Goal: Transaction & Acquisition: Purchase product/service

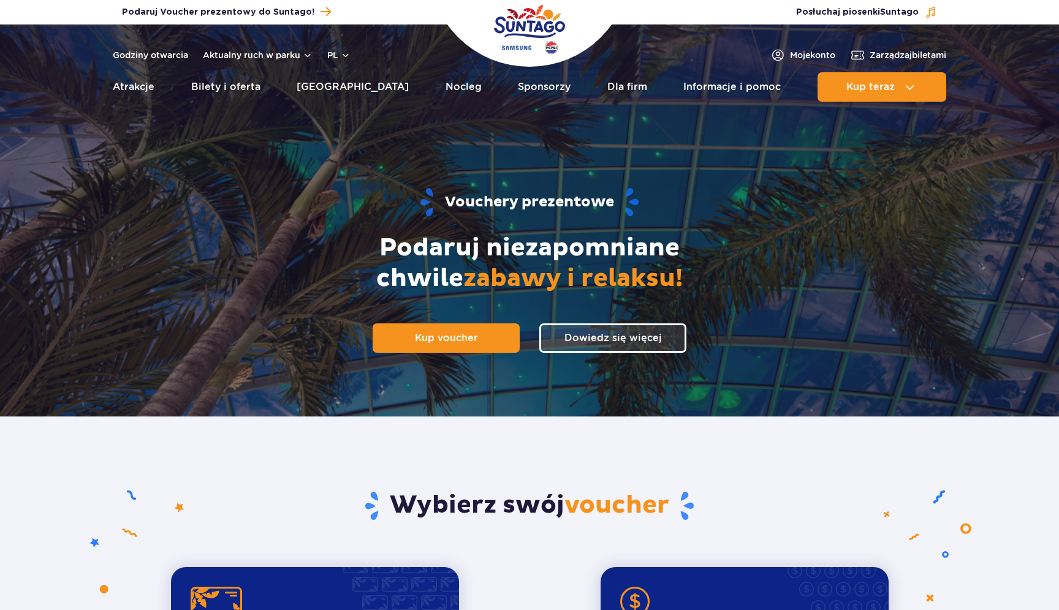
click at [657, 436] on section "Wybierz swój voucher Na kartę Unlimited Relaks w tropikach bez ograniczeń przez…" at bounding box center [529, 581] width 1059 height 329
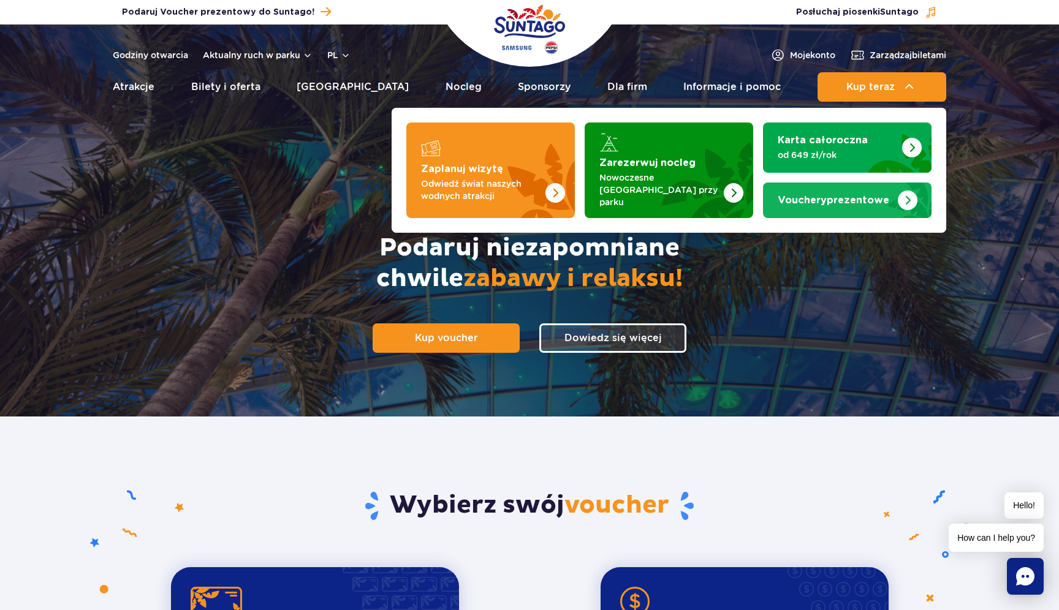
click at [851, 202] on link "Vouchery prezentowe" at bounding box center [847, 201] width 169 height 36
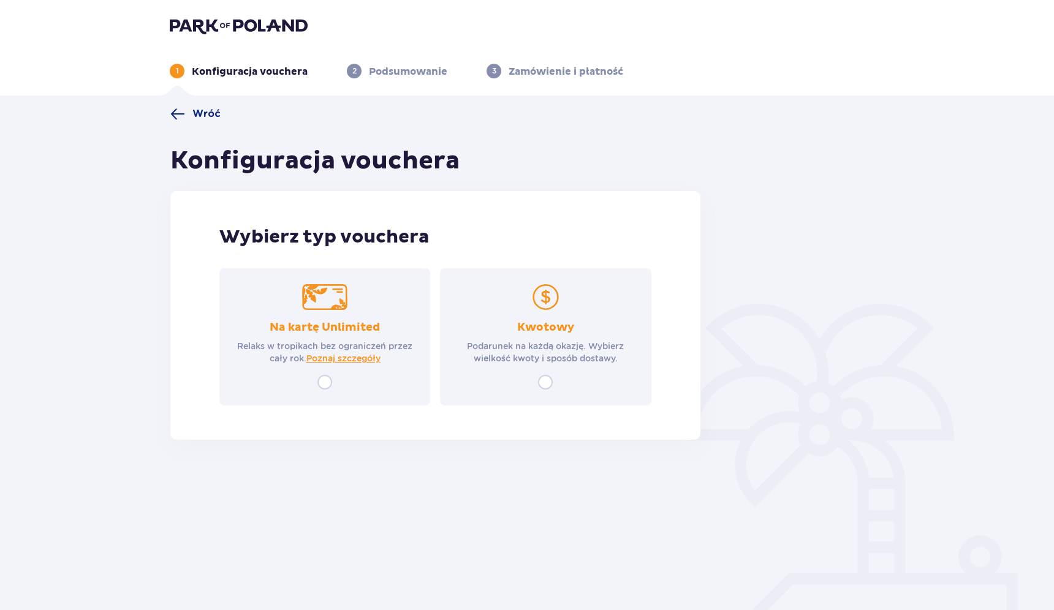
click at [523, 335] on p "Kwotowy" at bounding box center [545, 328] width 57 height 15
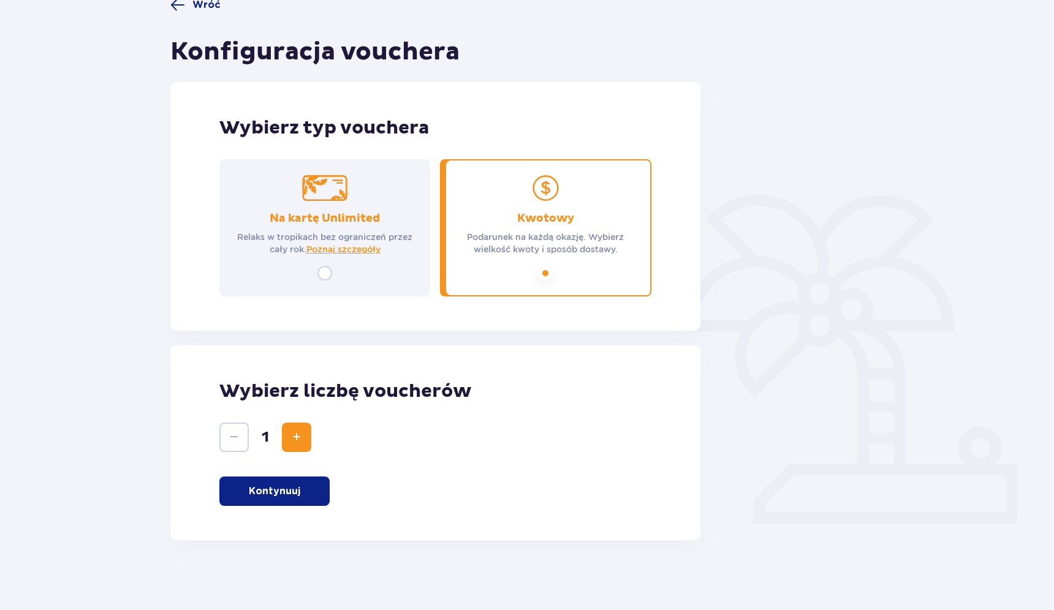
scroll to position [113, 0]
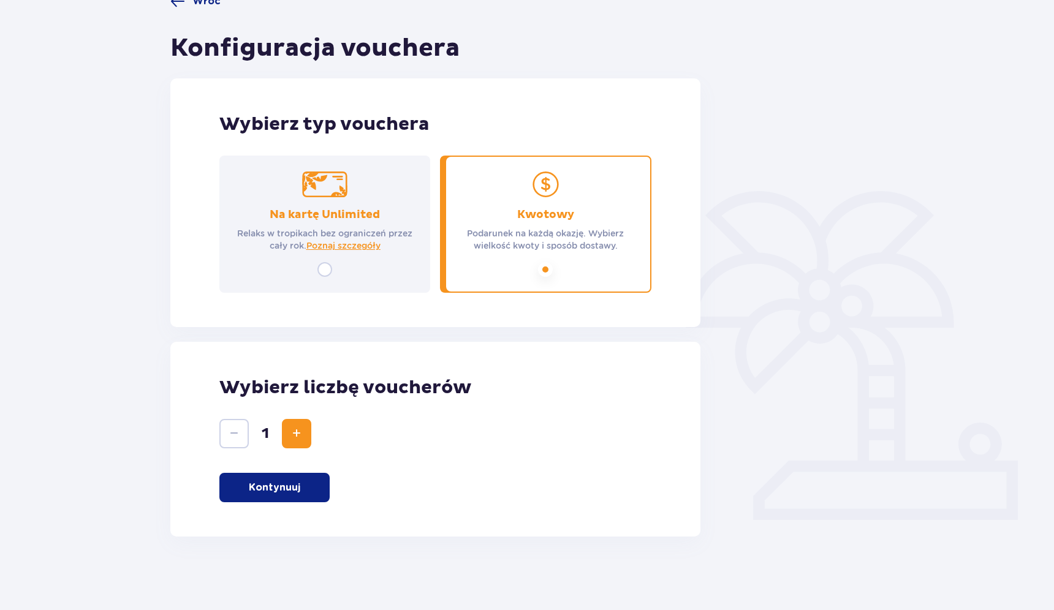
click at [304, 477] on button "Kontynuuj" at bounding box center [274, 487] width 110 height 29
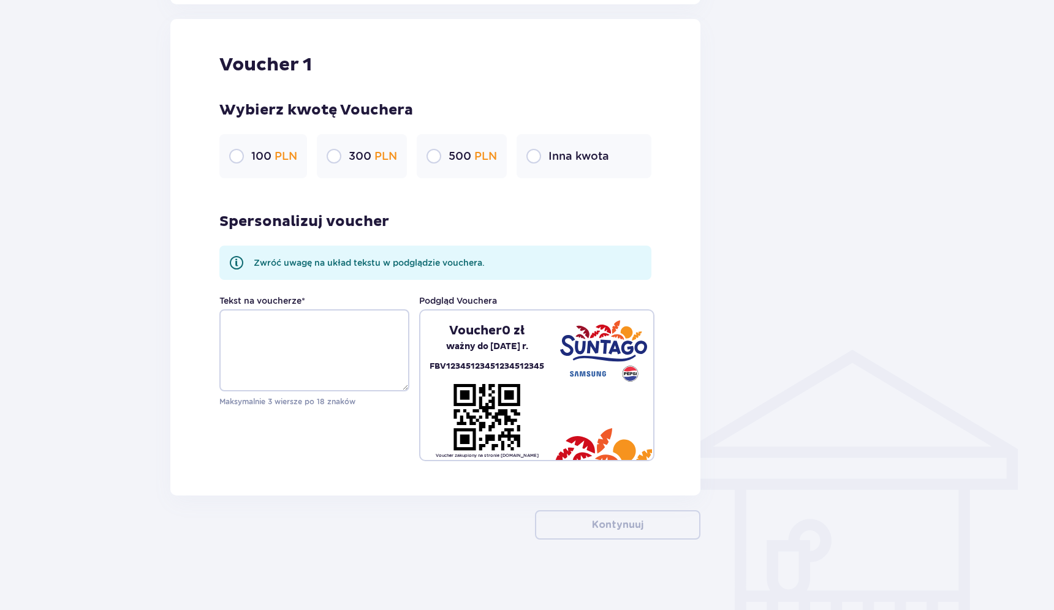
scroll to position [648, 0]
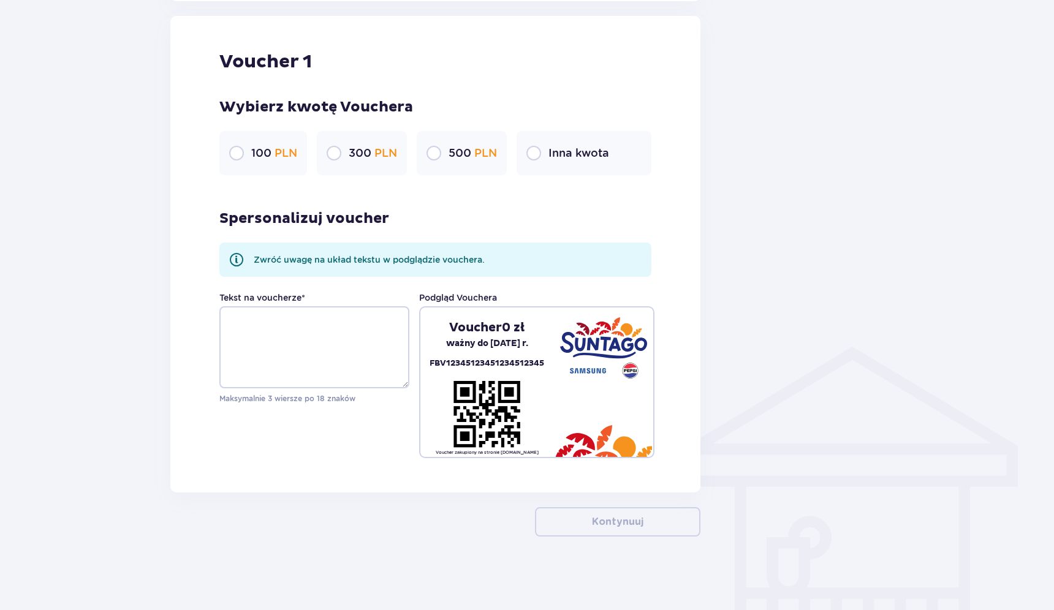
click at [558, 157] on p "Inna kwota" at bounding box center [579, 153] width 61 height 15
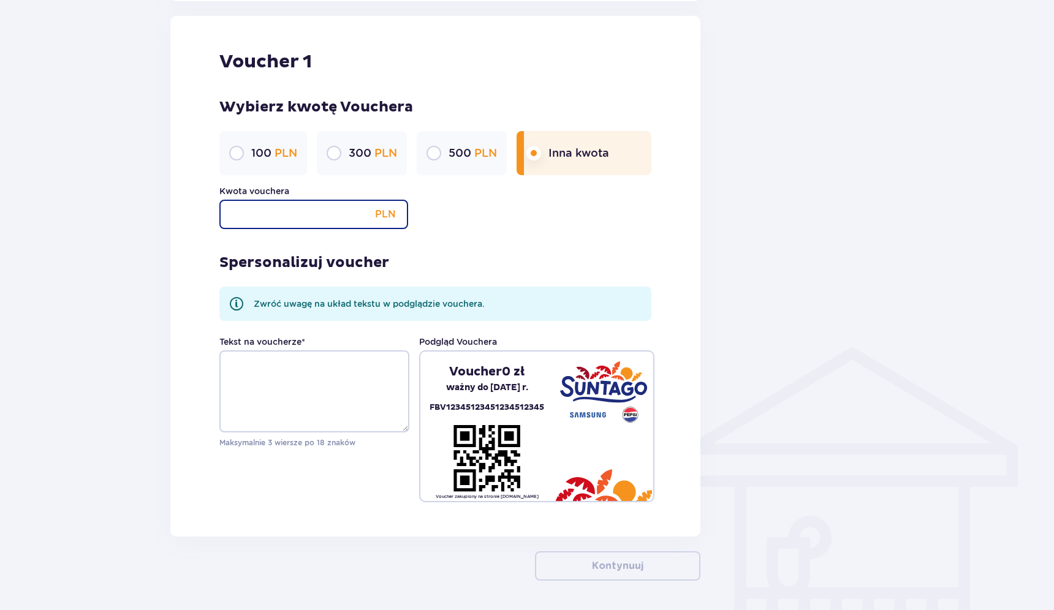
click at [323, 211] on input "Kwota vouchera" at bounding box center [313, 214] width 189 height 29
type input "1200"
click at [521, 240] on div "Spersonalizuj voucher Zwróć uwagę na układ tekstu w podglądzie vouchera. Tekst …" at bounding box center [435, 365] width 432 height 273
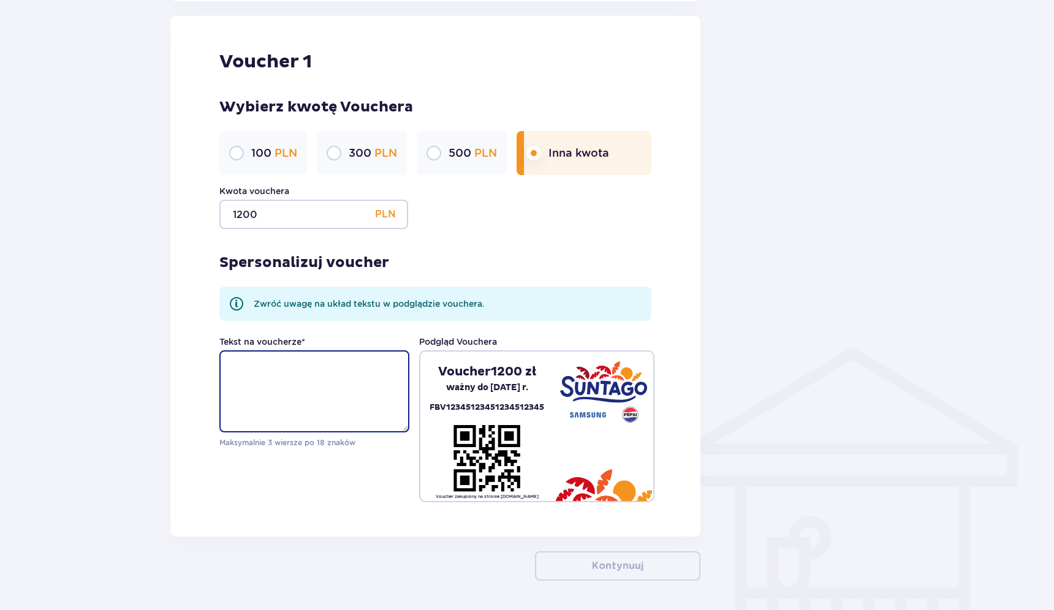
click at [355, 400] on textarea "Tekst na voucherze *" at bounding box center [314, 392] width 190 height 82
click at [394, 493] on div "Tekst na voucherze * Maksymalnie 3 wiersze po 18 znaków Podgląd Vouchera Vouche…" at bounding box center [435, 419] width 432 height 167
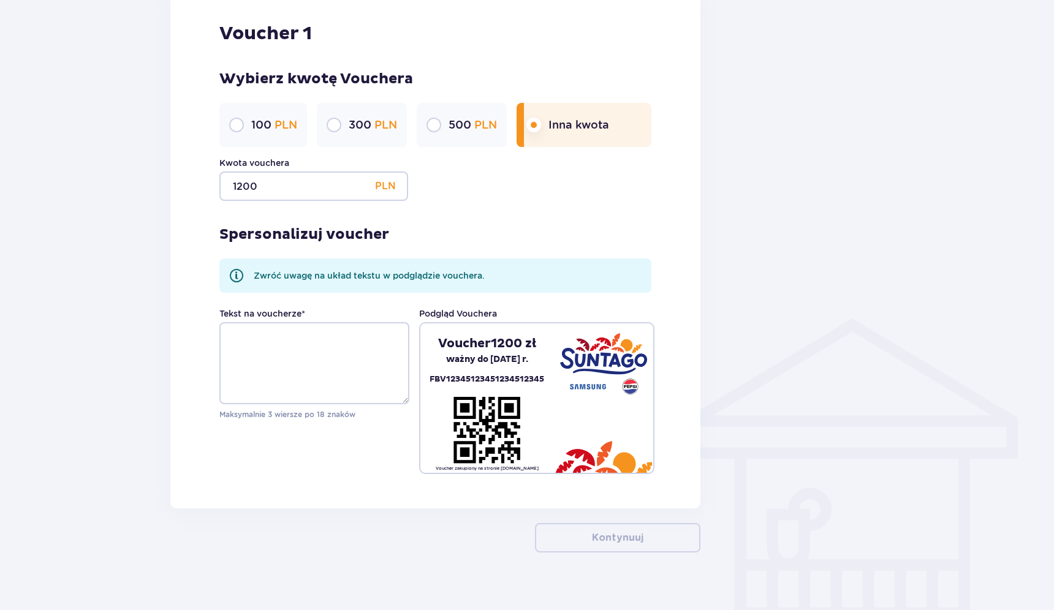
scroll to position [693, 0]
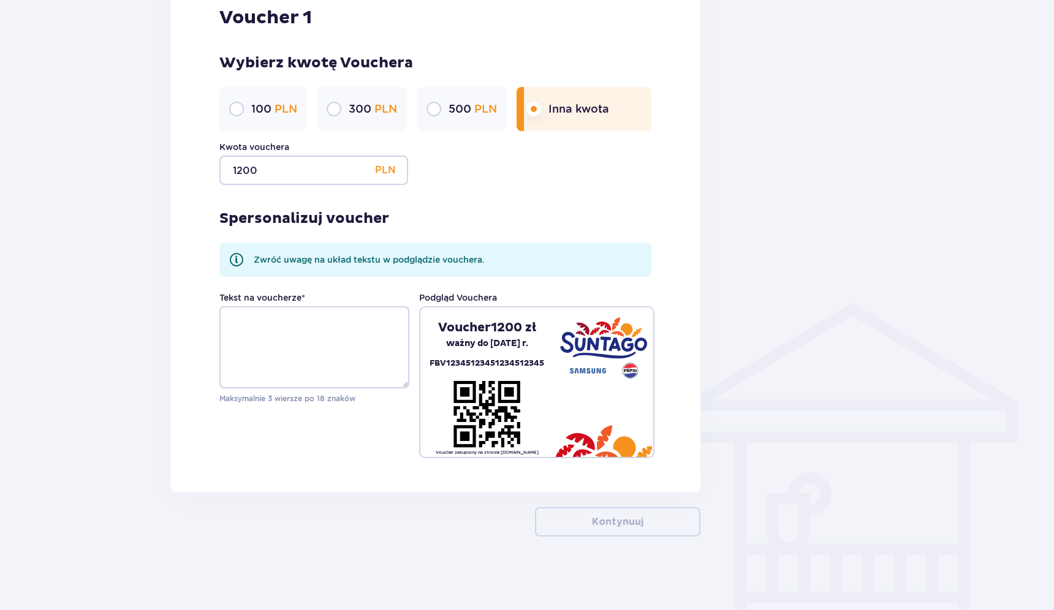
click at [383, 463] on div "Voucher 1 Wybierz kwotę Vouchera 100 PLN 300 PLN 500 PLN Inna kwota Kwota vouch…" at bounding box center [435, 232] width 530 height 521
click at [327, 341] on textarea "Tekst na voucherze *" at bounding box center [314, 347] width 190 height 82
click at [373, 442] on div "Tekst na voucherze * Maksymalnie 3 wiersze po 18 znaków Podgląd Vouchera Vouche…" at bounding box center [435, 375] width 432 height 167
click at [321, 349] on textarea "Tekst na voucherze *" at bounding box center [314, 347] width 190 height 82
type textarea "F"
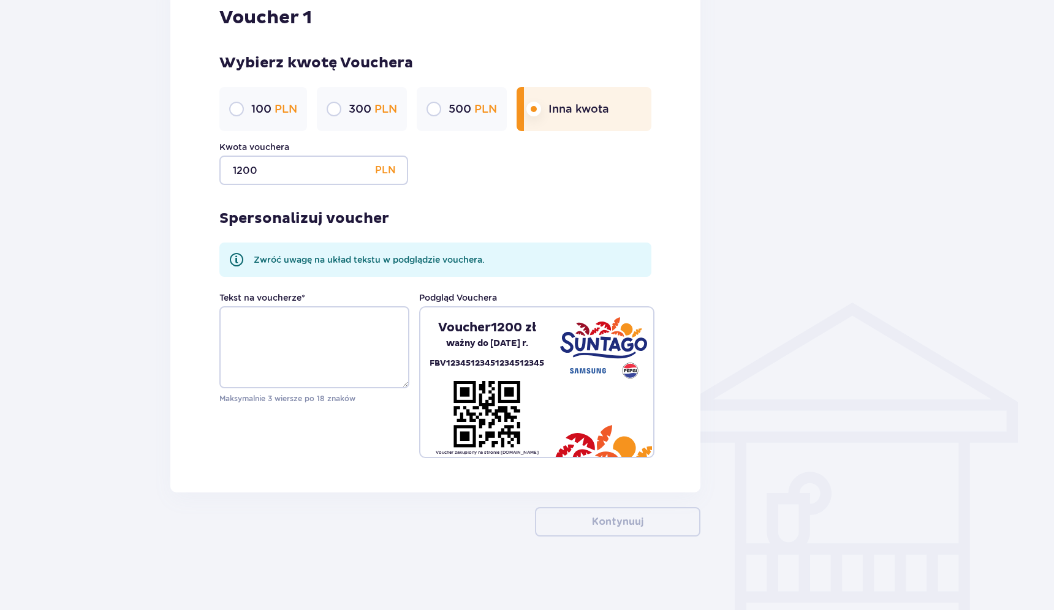
click at [379, 490] on div "Voucher 1 Wybierz kwotę Vouchera 100 PLN 300 PLN 500 PLN Inna kwota Kwota vouch…" at bounding box center [435, 232] width 530 height 521
click at [321, 355] on textarea "Tekst na voucherze *" at bounding box center [314, 347] width 190 height 82
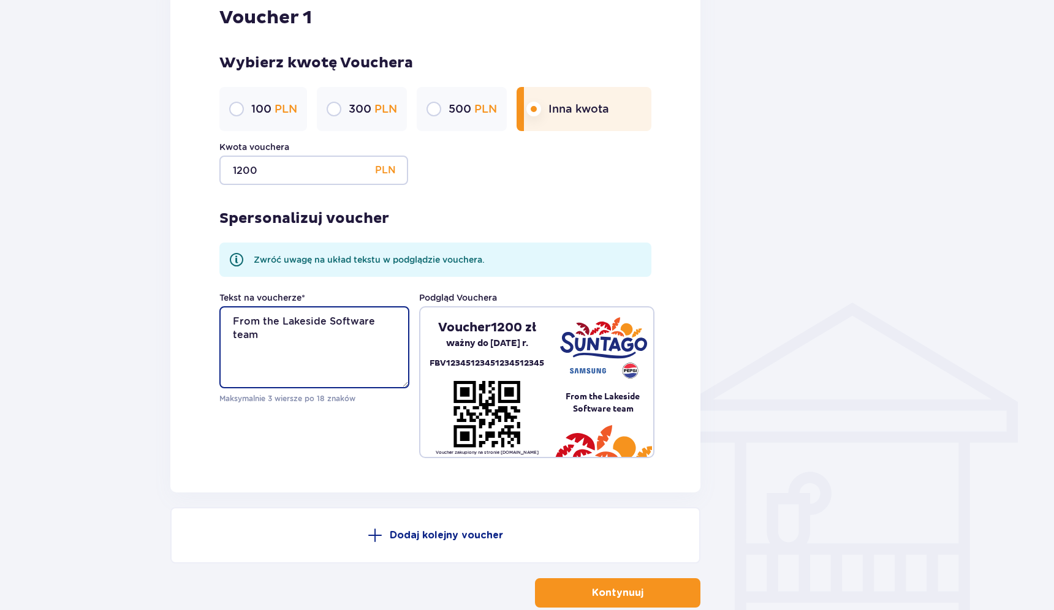
type textarea "From the Lakeside Software team"
click at [384, 439] on div "Tekst na voucherze * From the Lakeside Software team Maksymalnie 3 wiersze po 1…" at bounding box center [435, 375] width 432 height 167
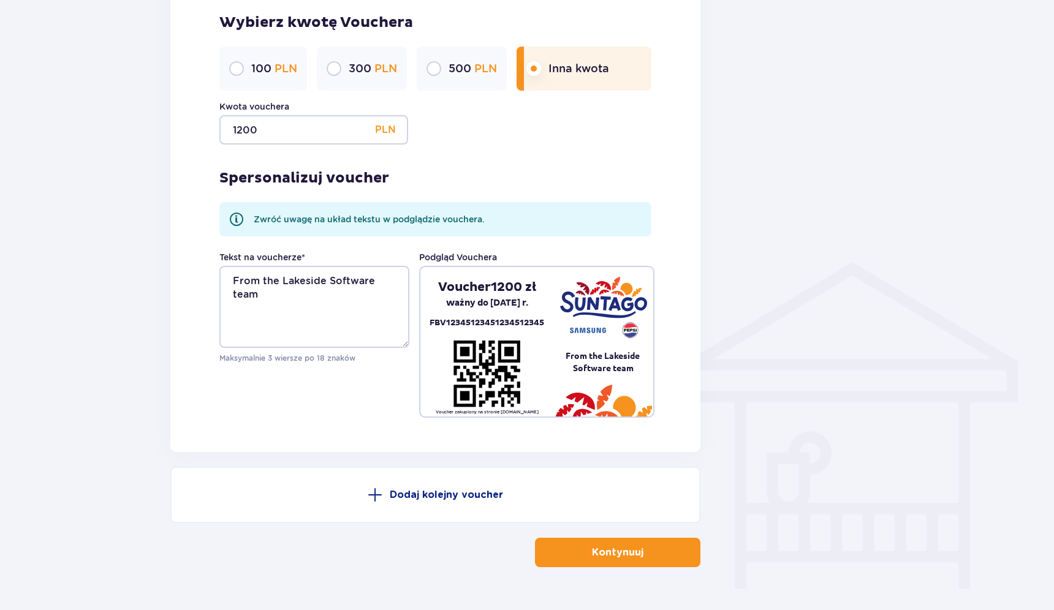
scroll to position [734, 0]
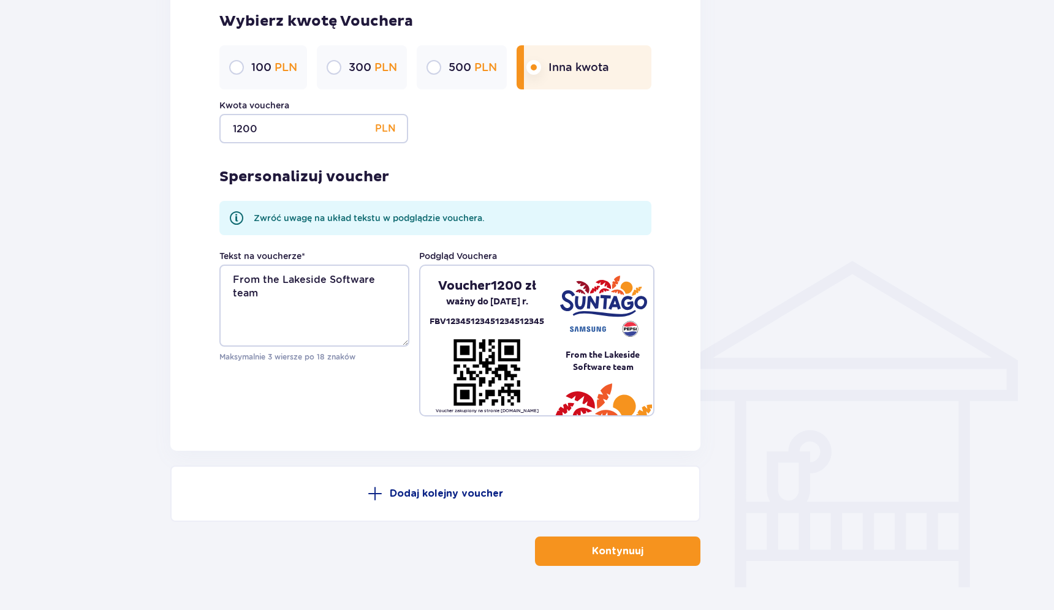
click at [637, 549] on button "Kontynuuj" at bounding box center [617, 551] width 165 height 29
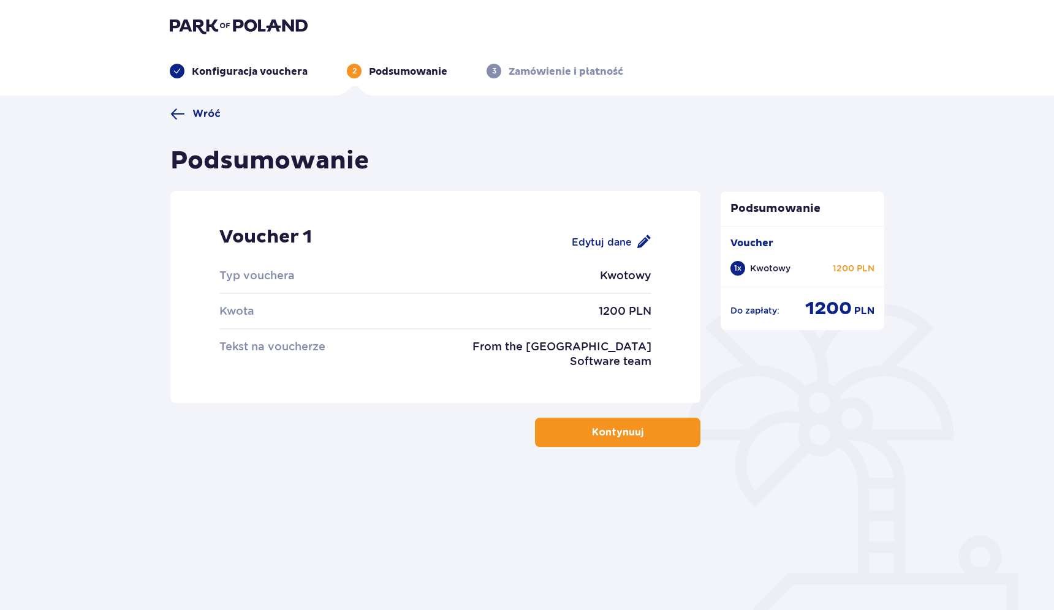
click at [631, 439] on p "Kontynuuj" at bounding box center [617, 432] width 51 height 13
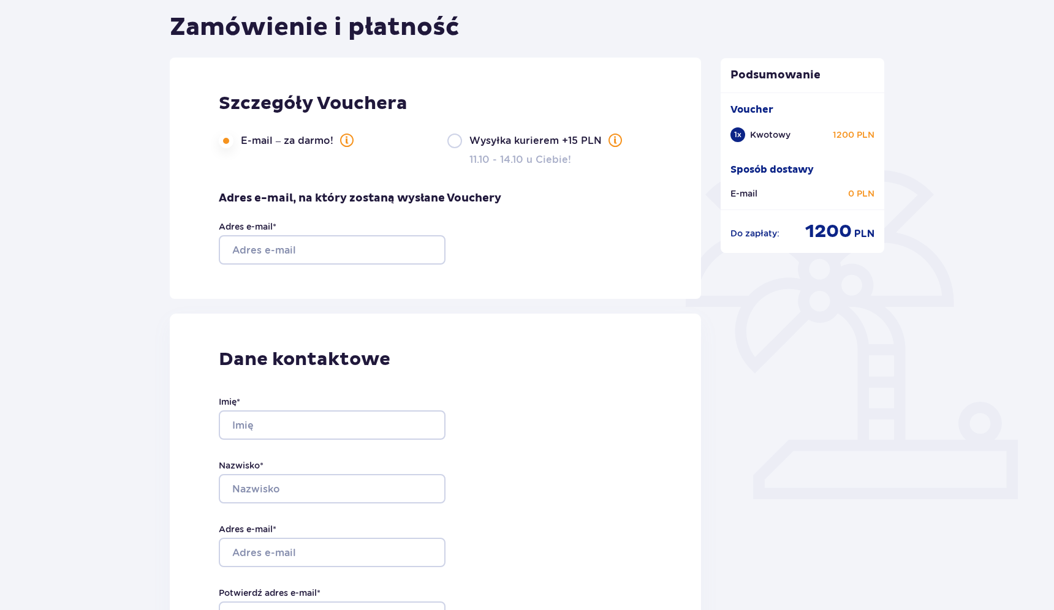
scroll to position [132, 0]
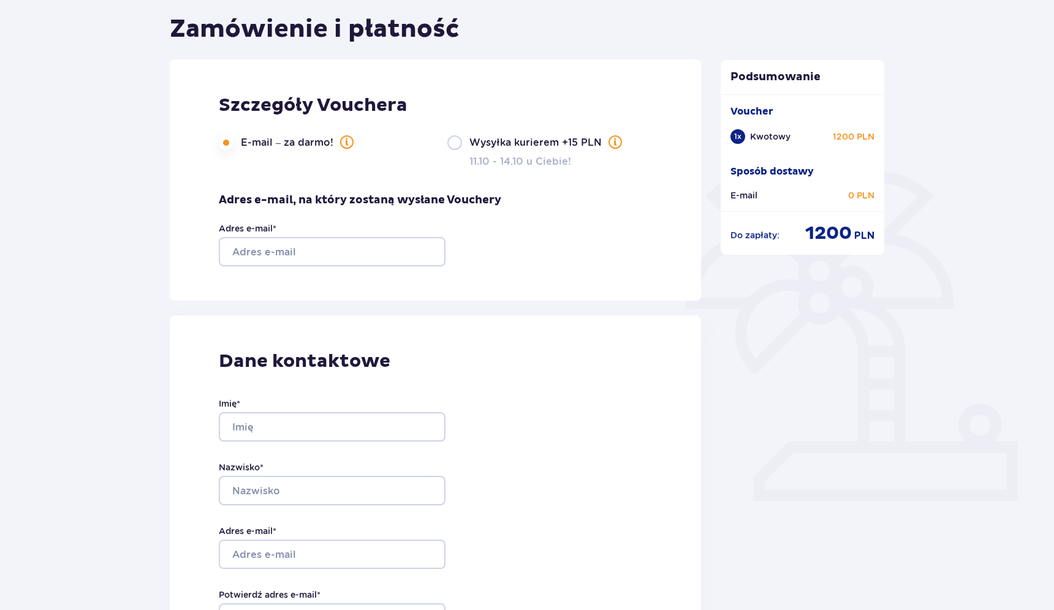
click at [554, 292] on div "Szczegóły Vouchera E-mail – za darmo! Wysyłka kurierem +15 PLN 11.10 - 14.10 u …" at bounding box center [435, 179] width 531 height 241
click at [327, 259] on input "Adres e-mail *" at bounding box center [332, 251] width 227 height 29
click at [557, 347] on div "Dane kontaktowe Imię * Nazwisko * Adres e-mail * Potwierdź adres e-mail * Numer…" at bounding box center [435, 573] width 531 height 515
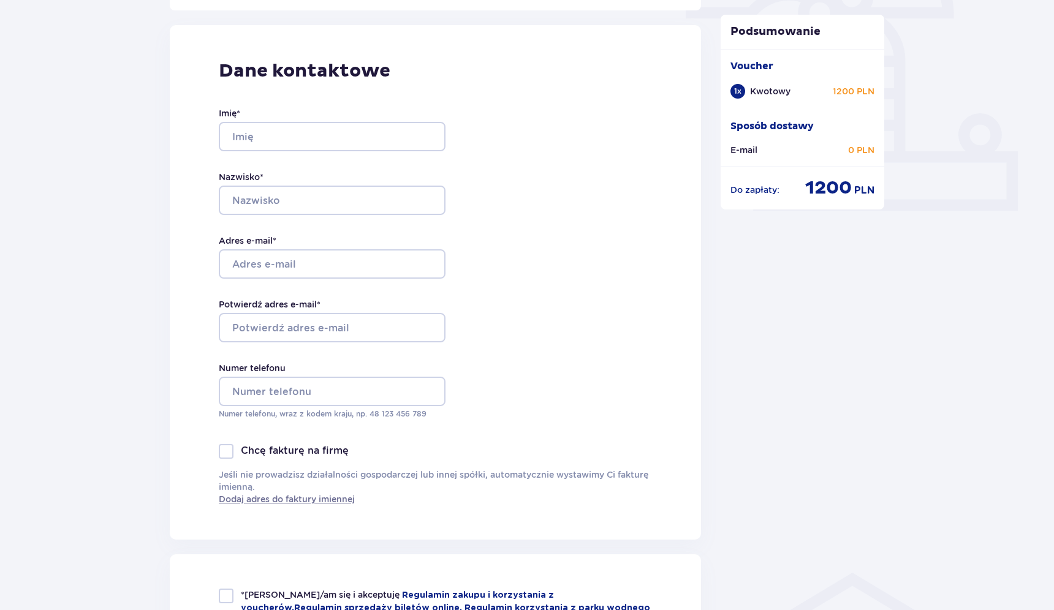
scroll to position [205, 0]
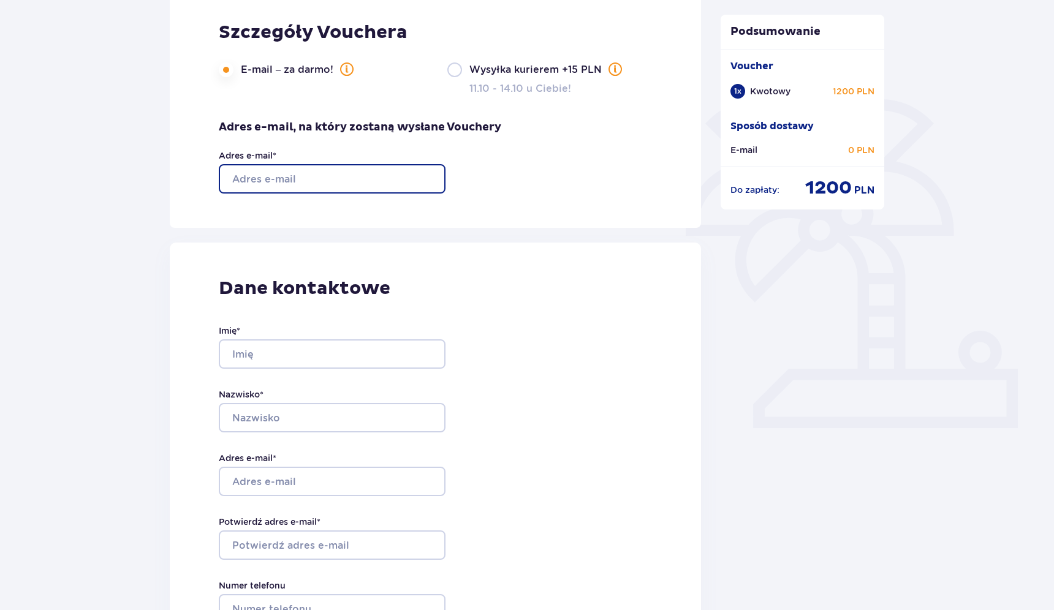
click at [316, 177] on input "Adres e-mail *" at bounding box center [332, 178] width 227 height 29
type input "s"
type input "serprok9694@gmail.com"
click at [473, 230] on div "Wróć Zamówienie i płatność Szczegóły Vouchera E-mail – za darmo! Wysyłka kurier…" at bounding box center [435, 558] width 531 height 1313
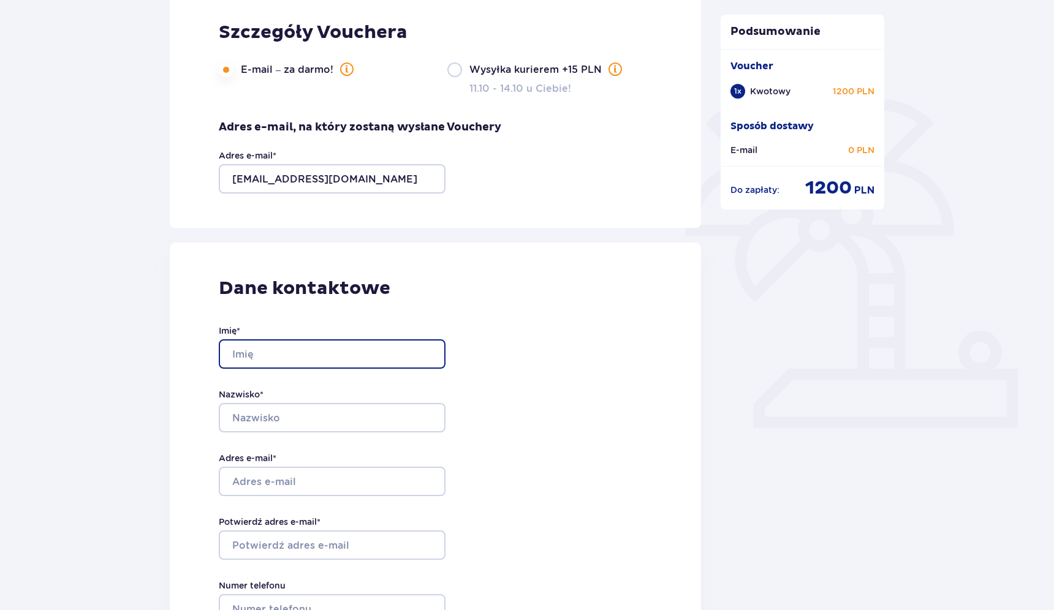
click at [292, 368] on input "Imię *" at bounding box center [332, 354] width 227 height 29
type input "Siarhei"
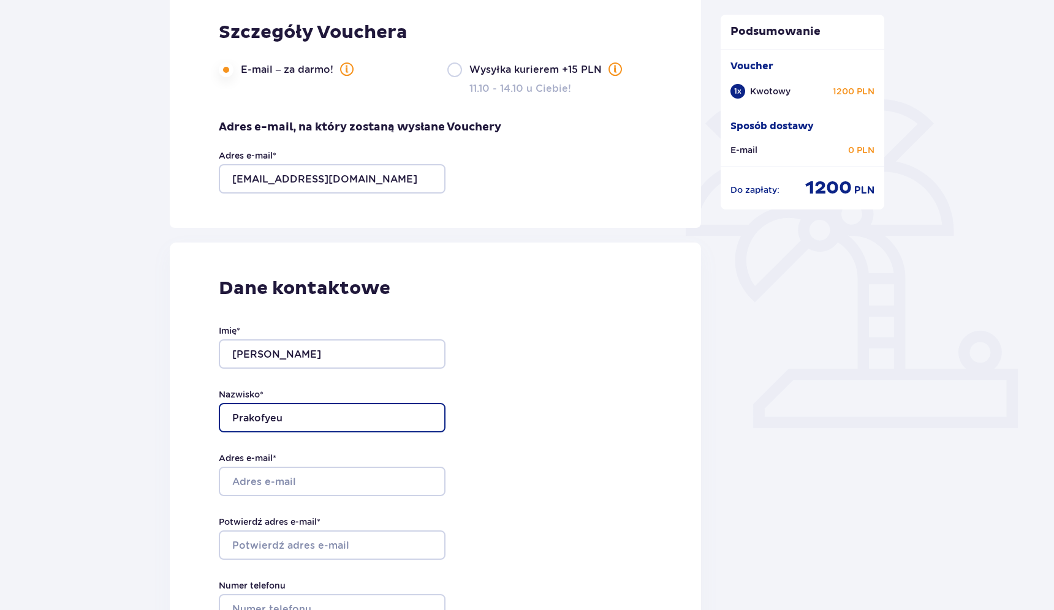
type input "Prakofyeu"
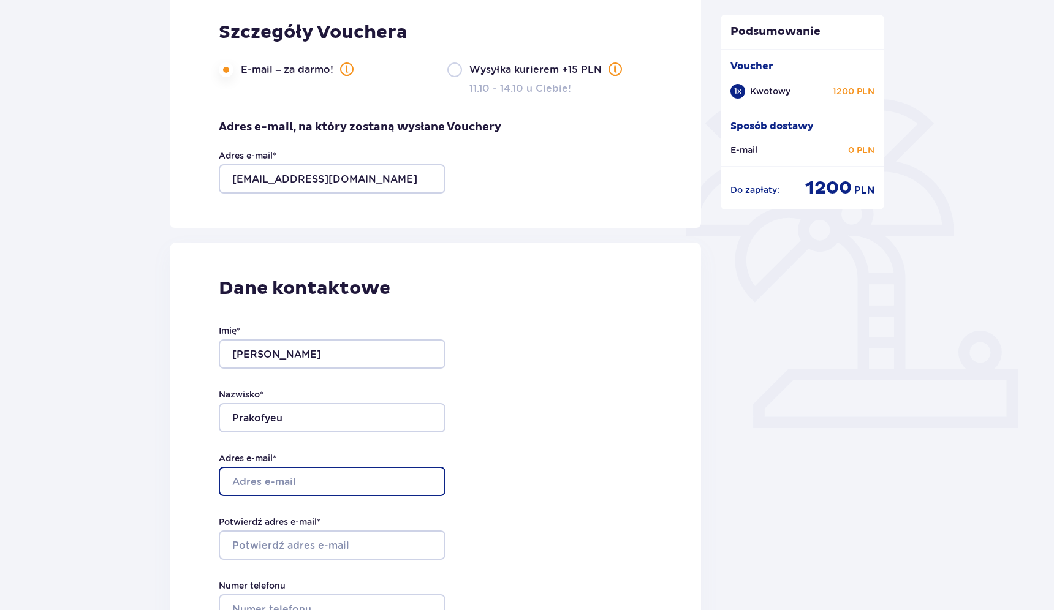
click at [291, 470] on input "Adres e-mail *" at bounding box center [332, 481] width 227 height 29
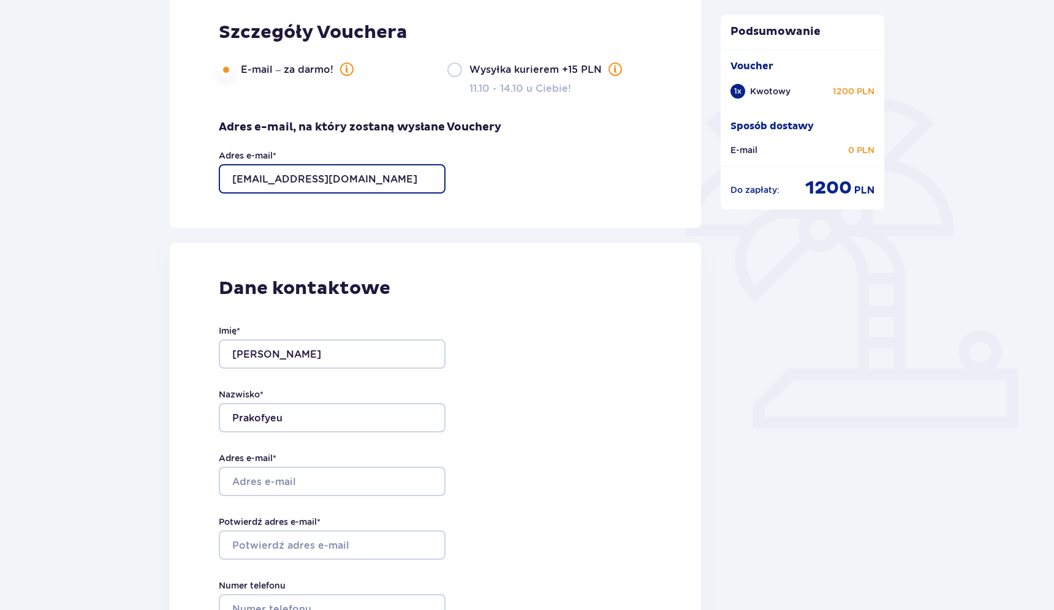
click at [348, 176] on input "serprok9694@gmail.com" at bounding box center [332, 178] width 227 height 29
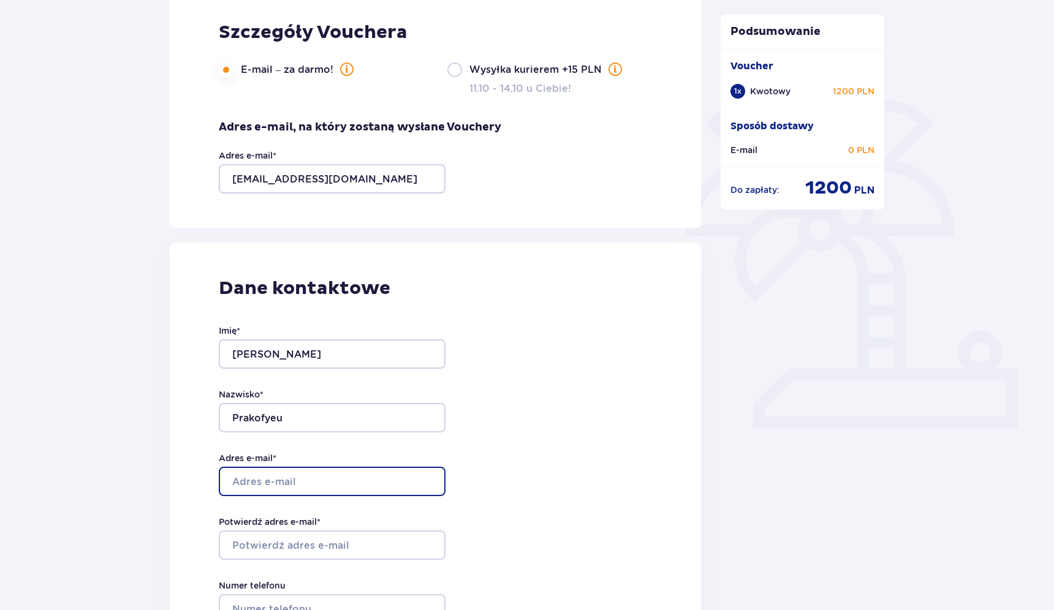
click at [296, 484] on input "Adres e-mail *" at bounding box center [332, 481] width 227 height 29
paste input "serprok9694@gmail.com"
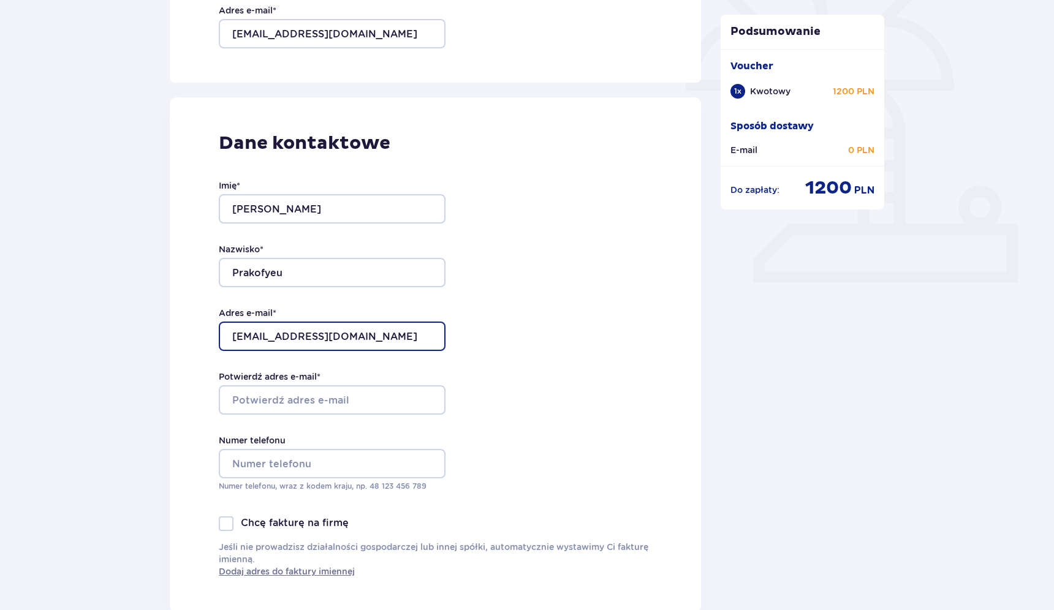
scroll to position [355, 0]
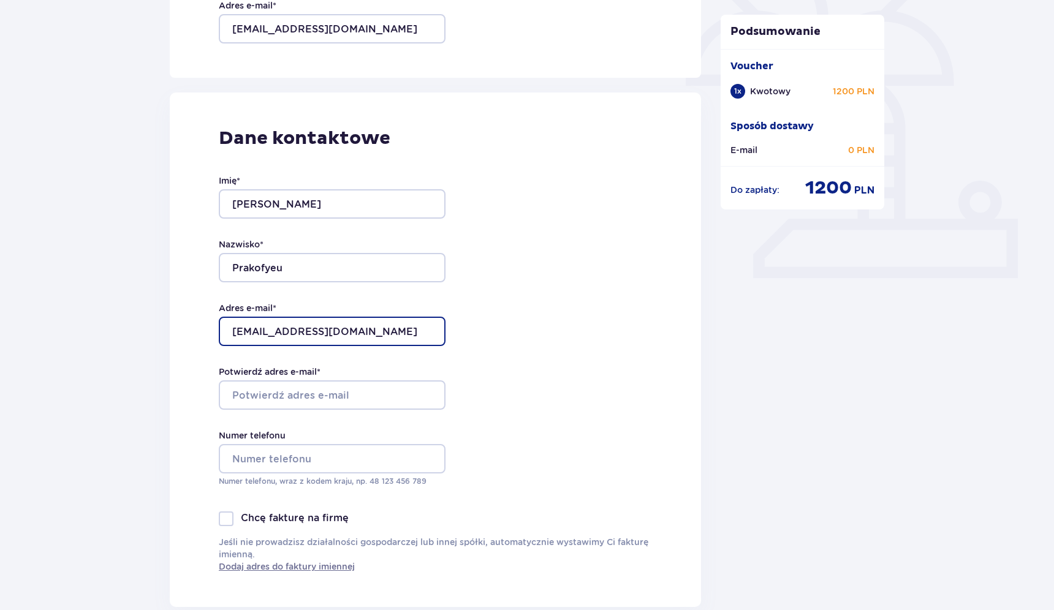
type input "serprok9694@gmail.com"
click at [537, 341] on div "Dane kontaktowe Imię * Siarhei Nazwisko * Prakofyeu Adres e-mail * serprok9694@…" at bounding box center [435, 350] width 531 height 515
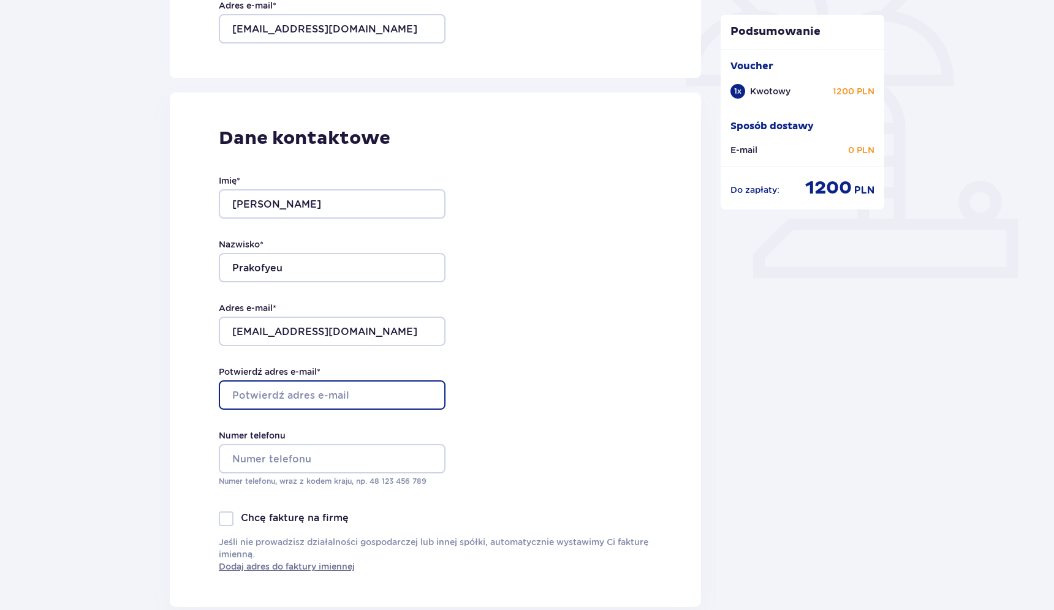
click at [334, 398] on input "Potwierdź adres e-mail *" at bounding box center [332, 395] width 227 height 29
paste input "serprok9694@gmail.com"
type input "serprok9694@gmail.com"
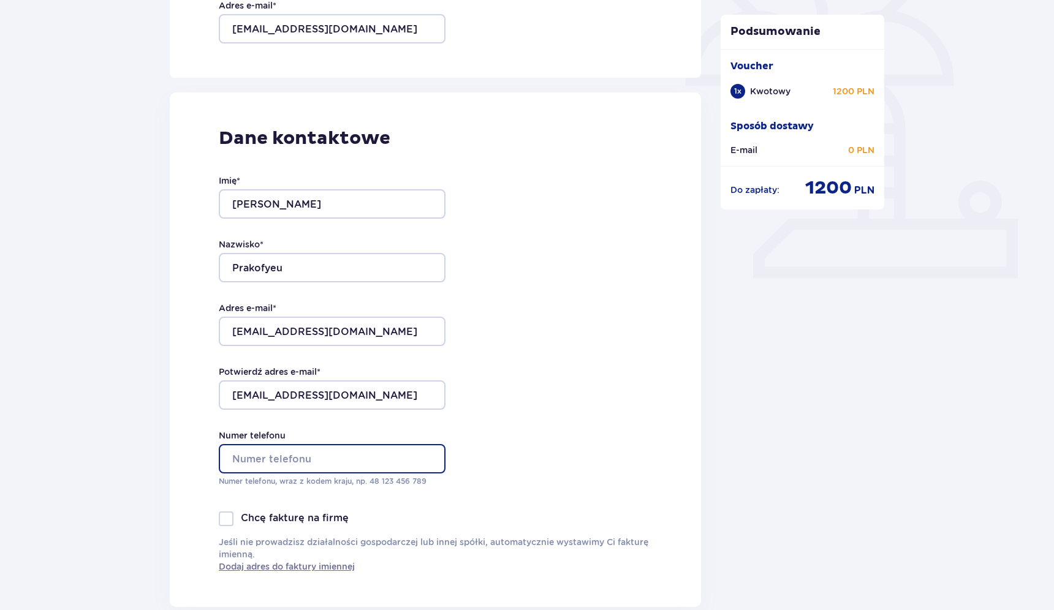
click at [319, 462] on input "Numer telefonu" at bounding box center [332, 458] width 227 height 29
click at [234, 460] on input "571447096" at bounding box center [332, 458] width 227 height 29
type input "48571447096"
click at [553, 417] on div "Dane kontaktowe Imię * Siarhei Nazwisko * Prakofyeu Adres e-mail * serprok9694@…" at bounding box center [435, 350] width 531 height 515
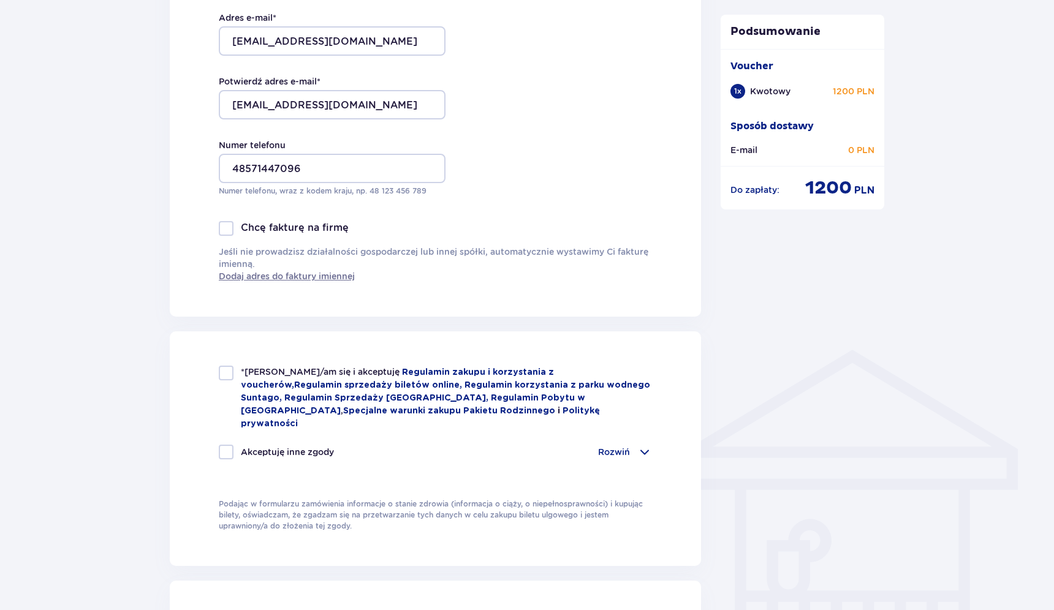
scroll to position [656, 0]
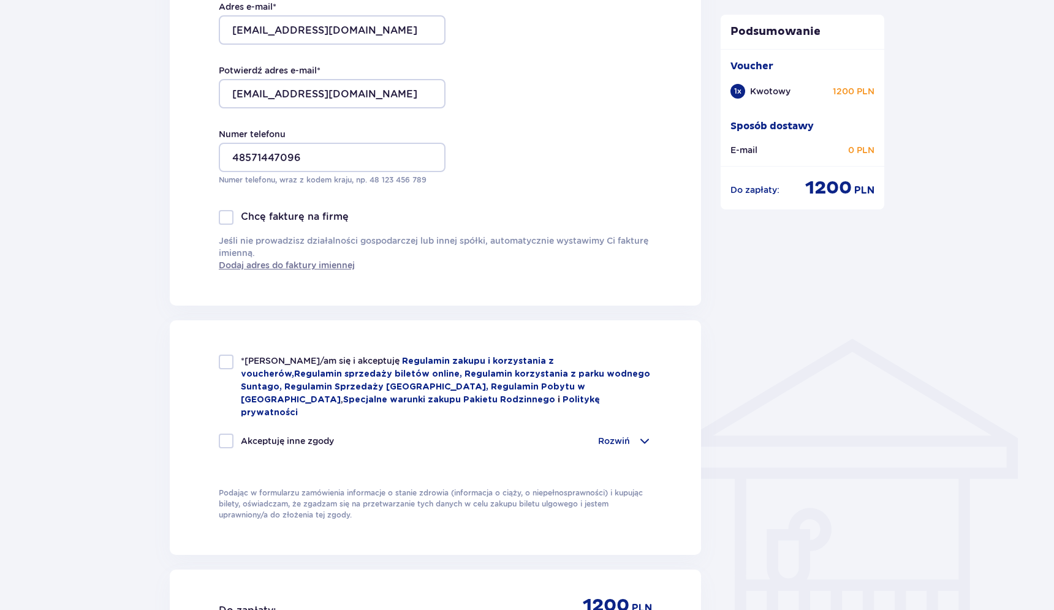
click at [300, 360] on span "*Zapoznałem/am się i akceptuję" at bounding box center [321, 361] width 161 height 10
checkbox input "true"
click at [376, 443] on div "Akceptuję inne zgody Rozwiń Chcę otrzymywać od Global Parks Poland Sp. z o.o. z…" at bounding box center [435, 448] width 433 height 29
click at [647, 434] on span at bounding box center [644, 441] width 15 height 15
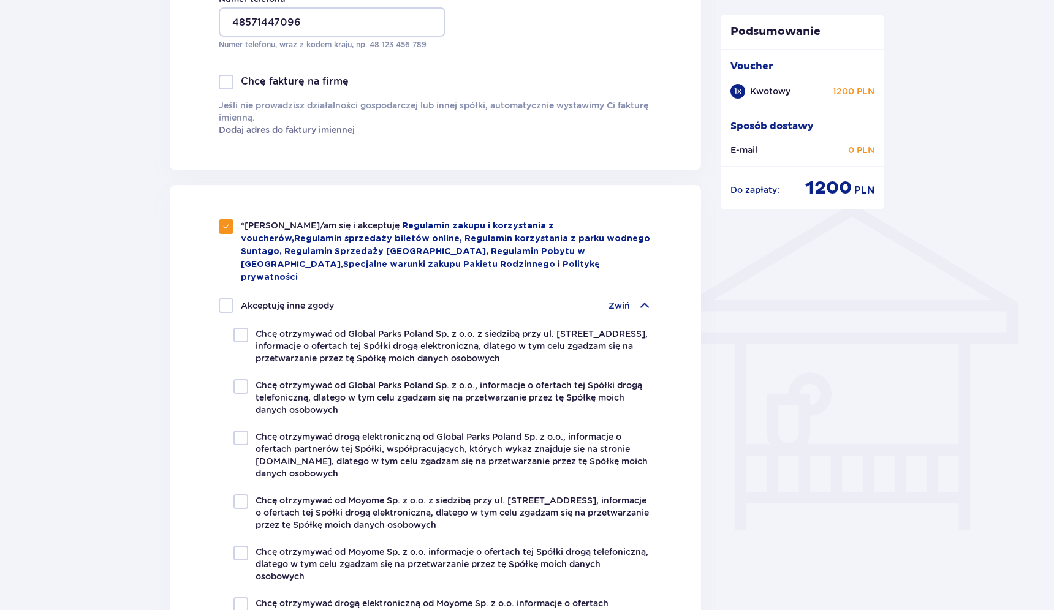
scroll to position [799, 0]
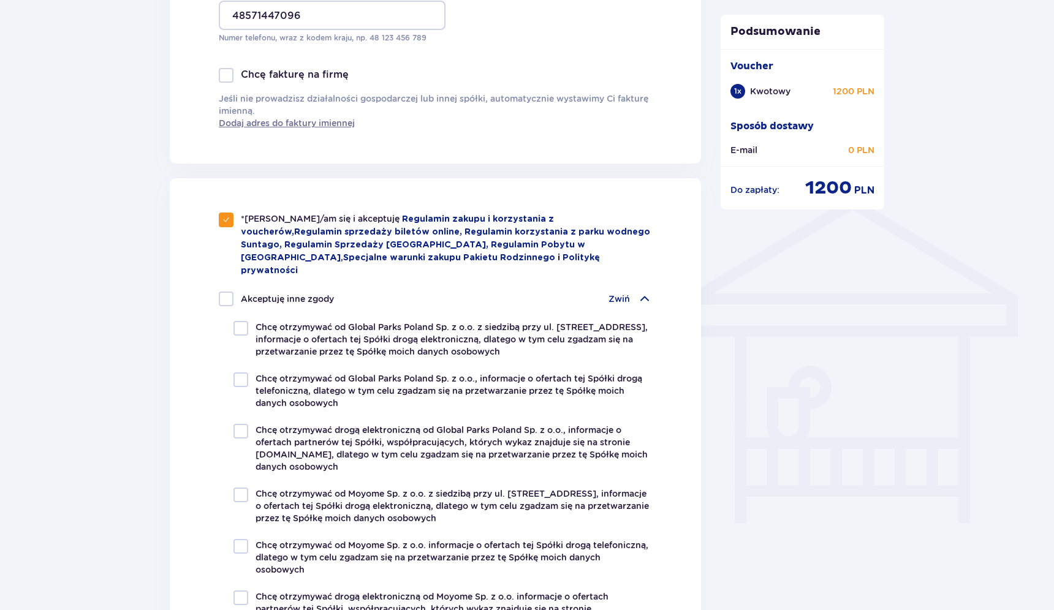
click at [635, 292] on div "Zwiń" at bounding box center [631, 299] width 44 height 15
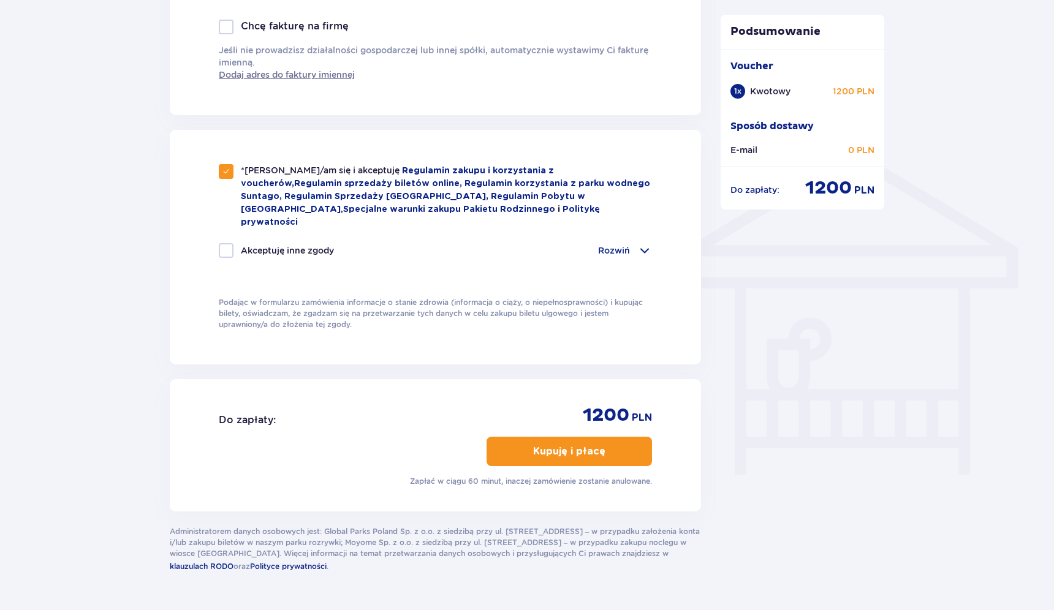
scroll to position [870, 0]
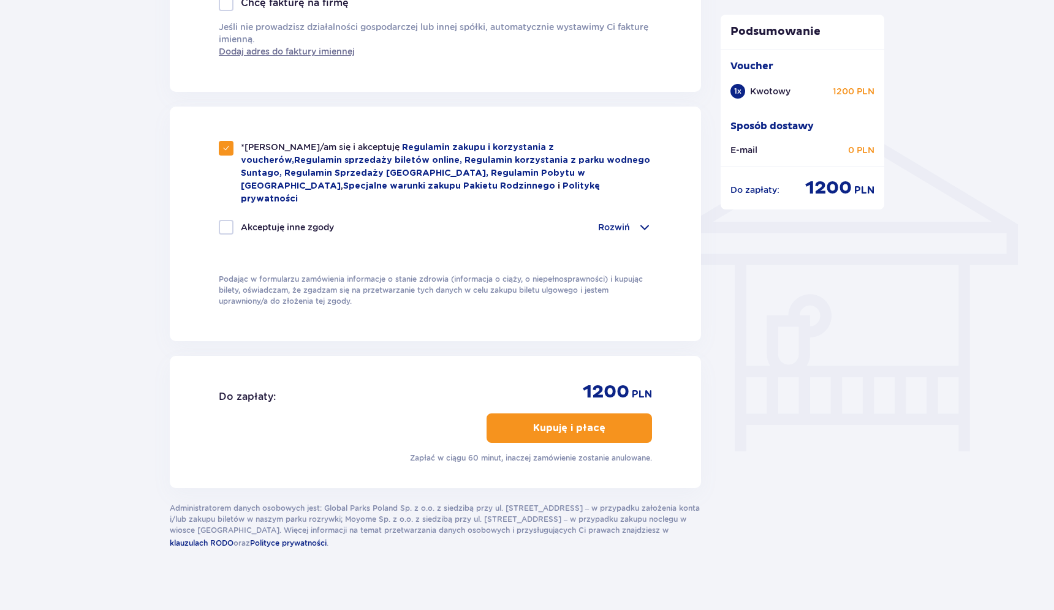
click at [588, 422] on p "Kupuję i płacę" at bounding box center [569, 428] width 72 height 13
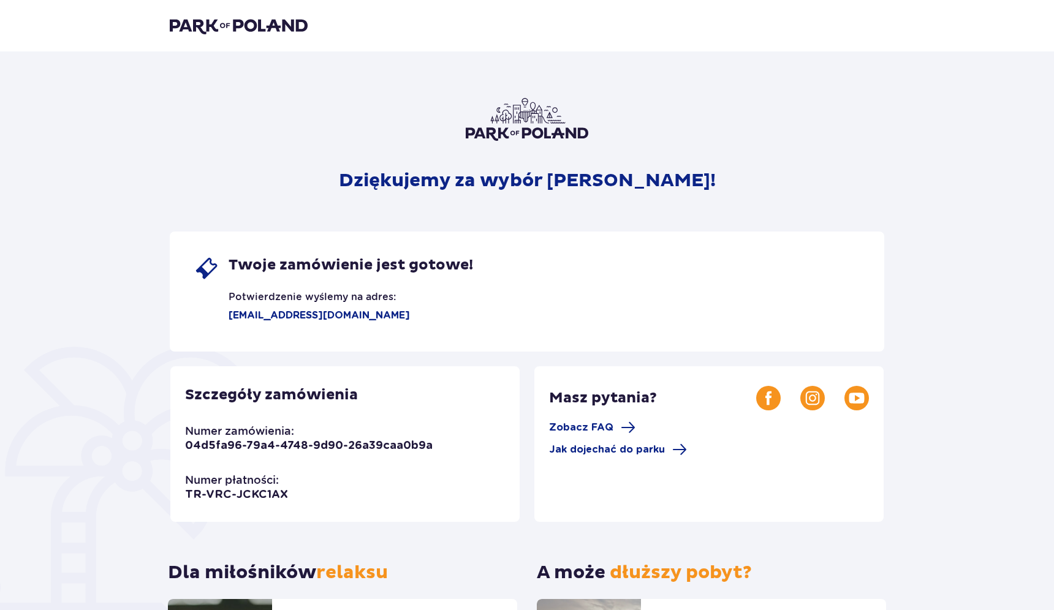
click at [812, 197] on div "Dziękujemy za wybór Suntago! Twoje zamówienie jest gotowe! Potwierdzenie wyślem…" at bounding box center [527, 415] width 715 height 635
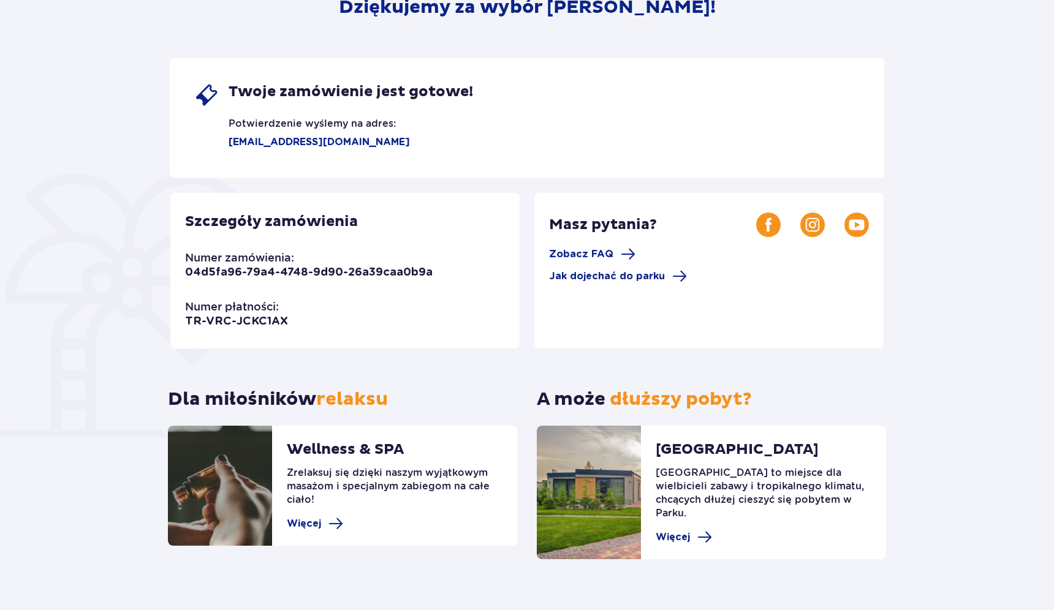
scroll to position [183, 0]
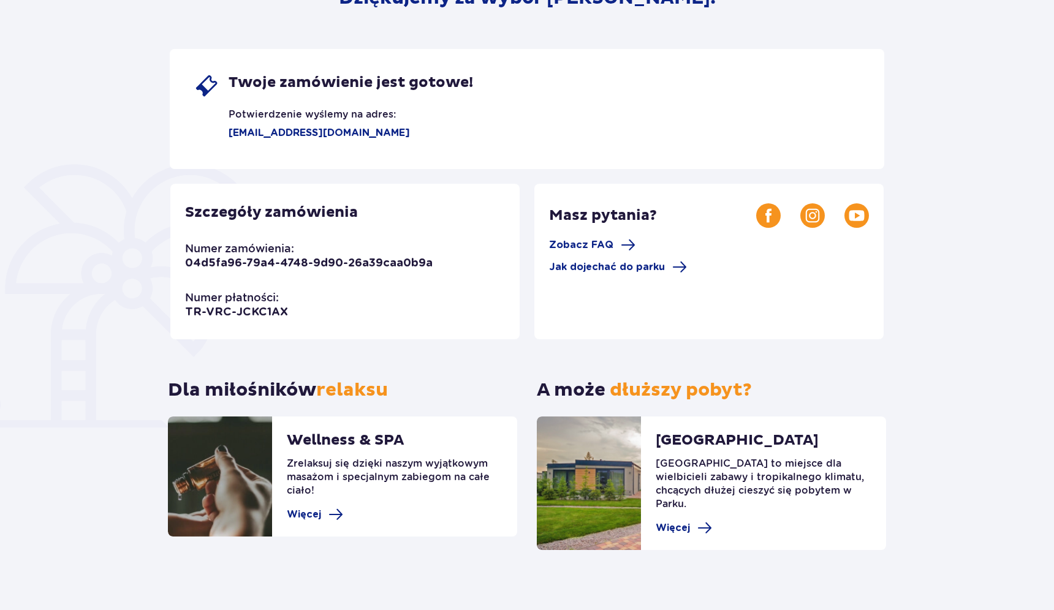
click at [425, 300] on div "Szczegóły zamówienia Numer zamówienia: 04d5fa96-79a4-4748-9d90-26a39caa0b9a Num…" at bounding box center [344, 262] width 349 height 156
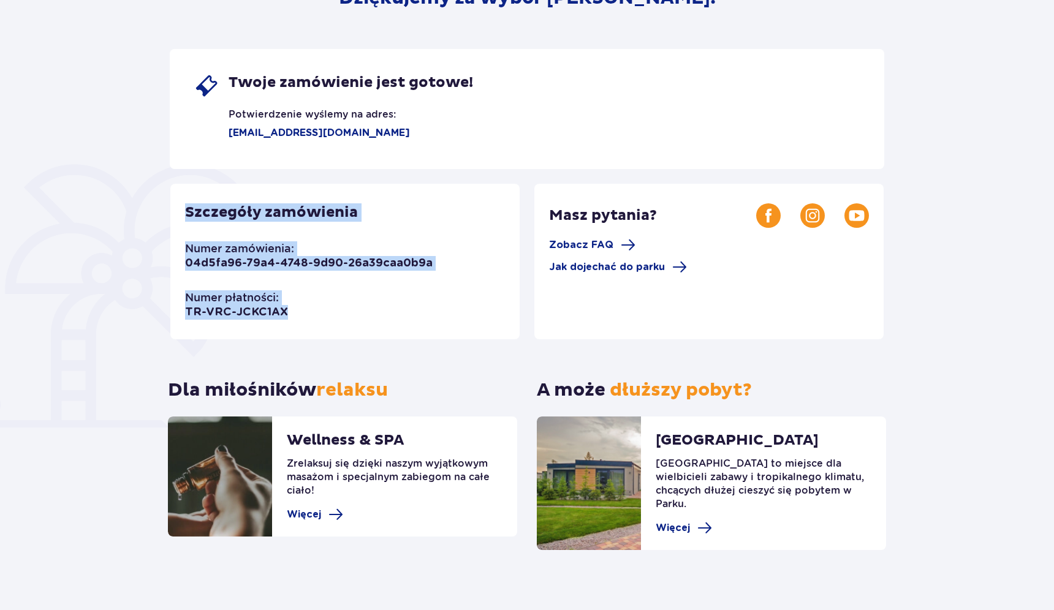
drag, startPoint x: 178, startPoint y: 211, endPoint x: 324, endPoint y: 320, distance: 181.8
click at [324, 320] on div "Szczegóły zamówienia Numer zamówienia: 04d5fa96-79a4-4748-9d90-26a39caa0b9a Num…" at bounding box center [344, 262] width 349 height 156
copy div "Szczegóły zamówienia Numer zamówienia: 04d5fa96-79a4-4748-9d90-26a39caa0b9a Num…"
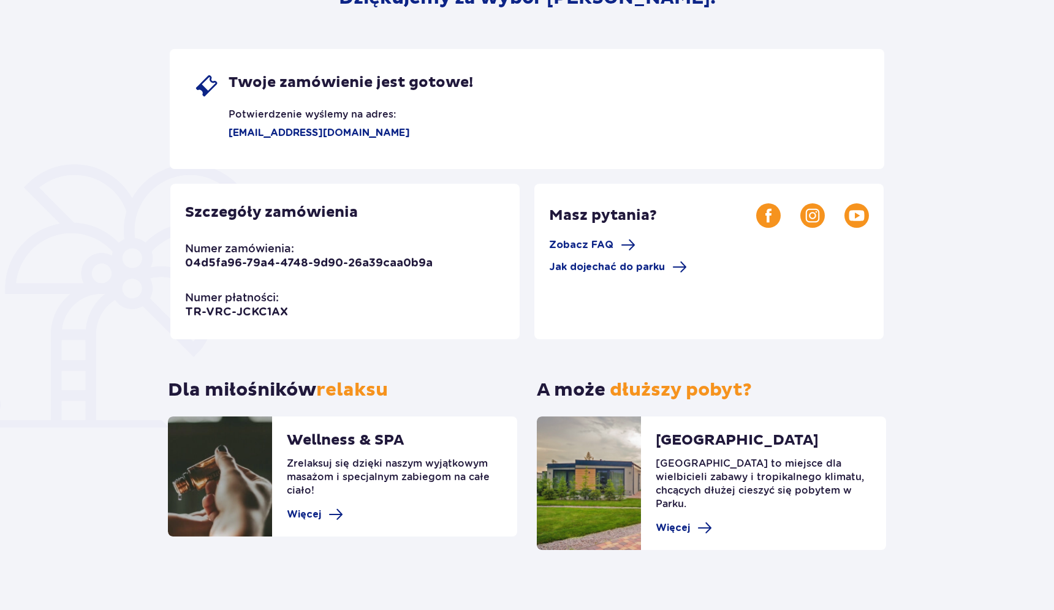
click at [432, 161] on div "Twoje zamówienie jest gotowe! Potwierdzenie wyślemy na adres: serprok9694@gmail…" at bounding box center [527, 109] width 715 height 120
